Goal: Transaction & Acquisition: Book appointment/travel/reservation

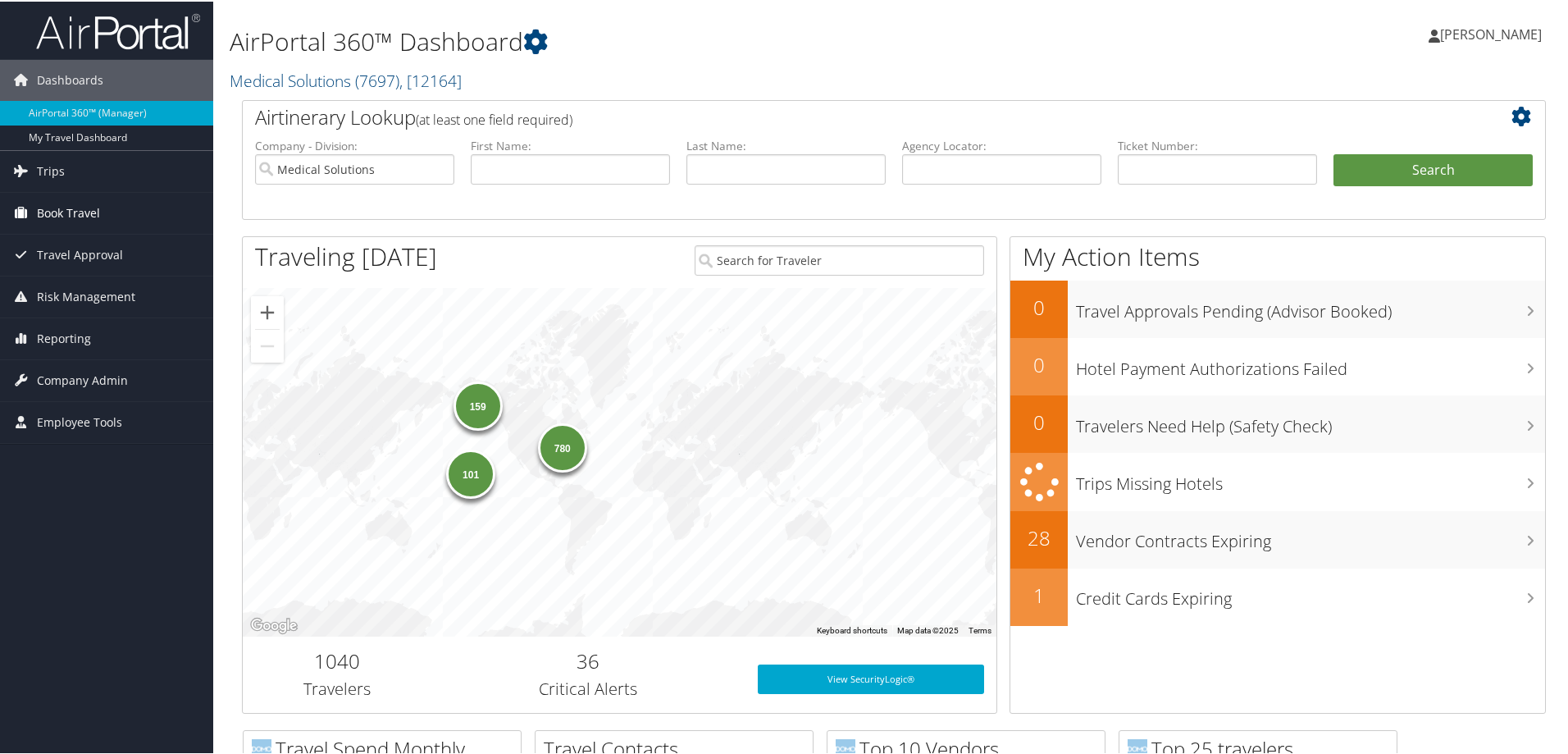
click at [80, 204] on span "Book Travel" at bounding box center [68, 212] width 63 height 41
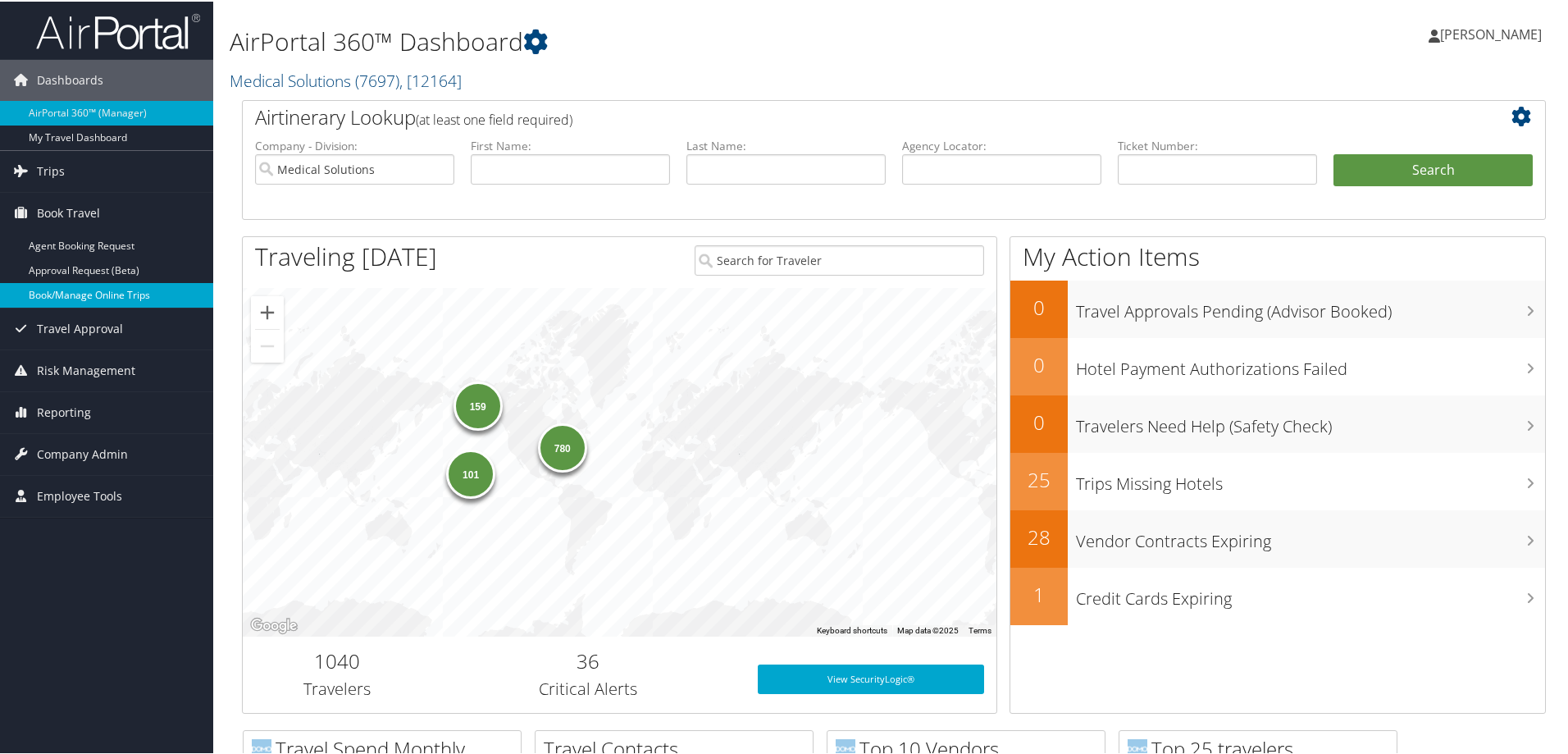
click at [86, 286] on link "Book/Manage Online Trips" at bounding box center [106, 293] width 214 height 24
